Goal: Use online tool/utility: Utilize a website feature to perform a specific function

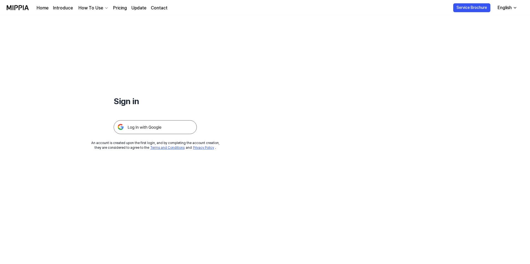
click at [171, 132] on img at bounding box center [155, 127] width 83 height 14
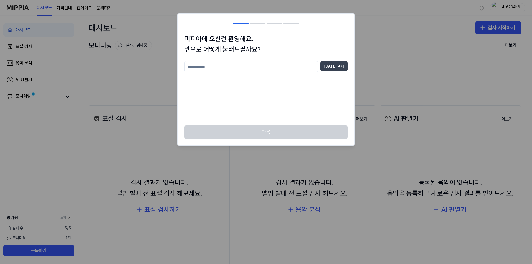
click at [343, 68] on button "[DATE] 검사" at bounding box center [333, 66] width 27 height 10
